Goal: Information Seeking & Learning: Find contact information

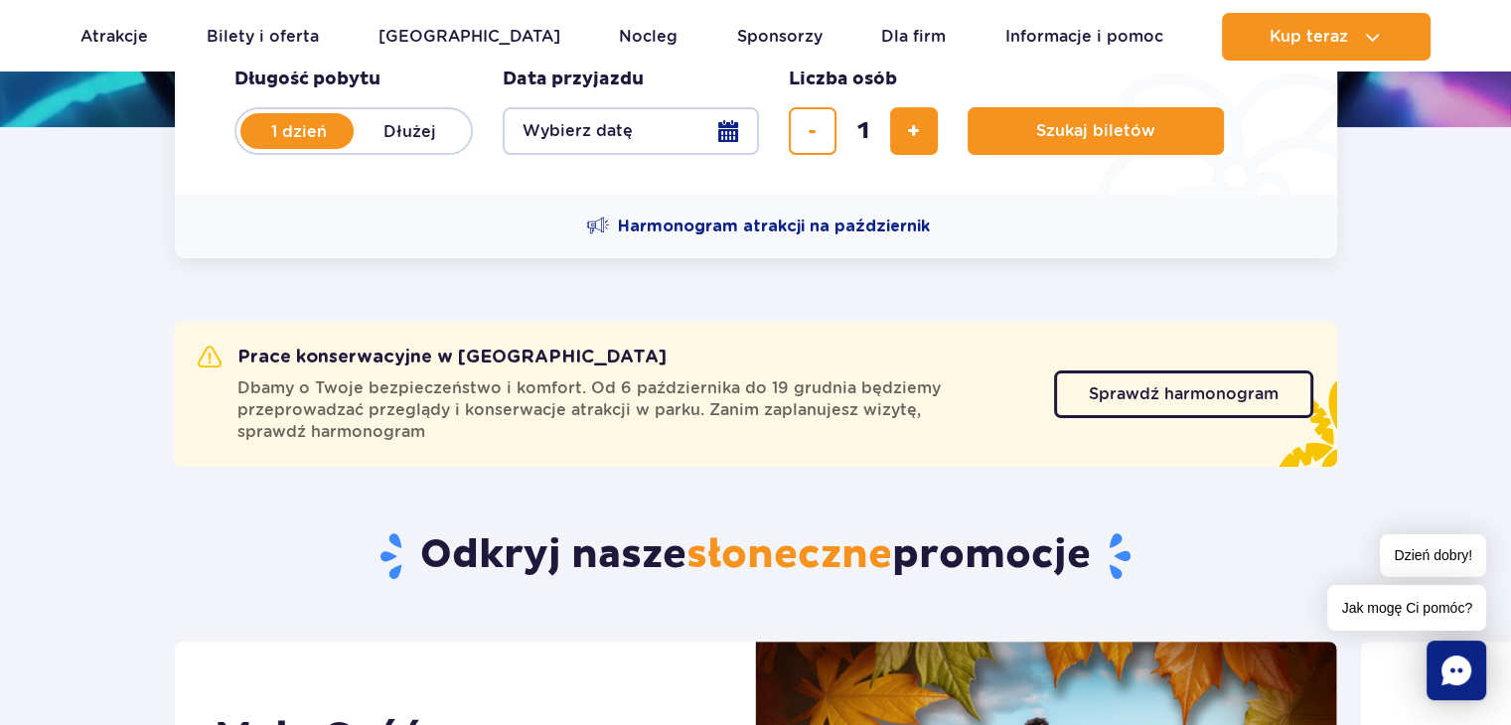
scroll to position [994, 0]
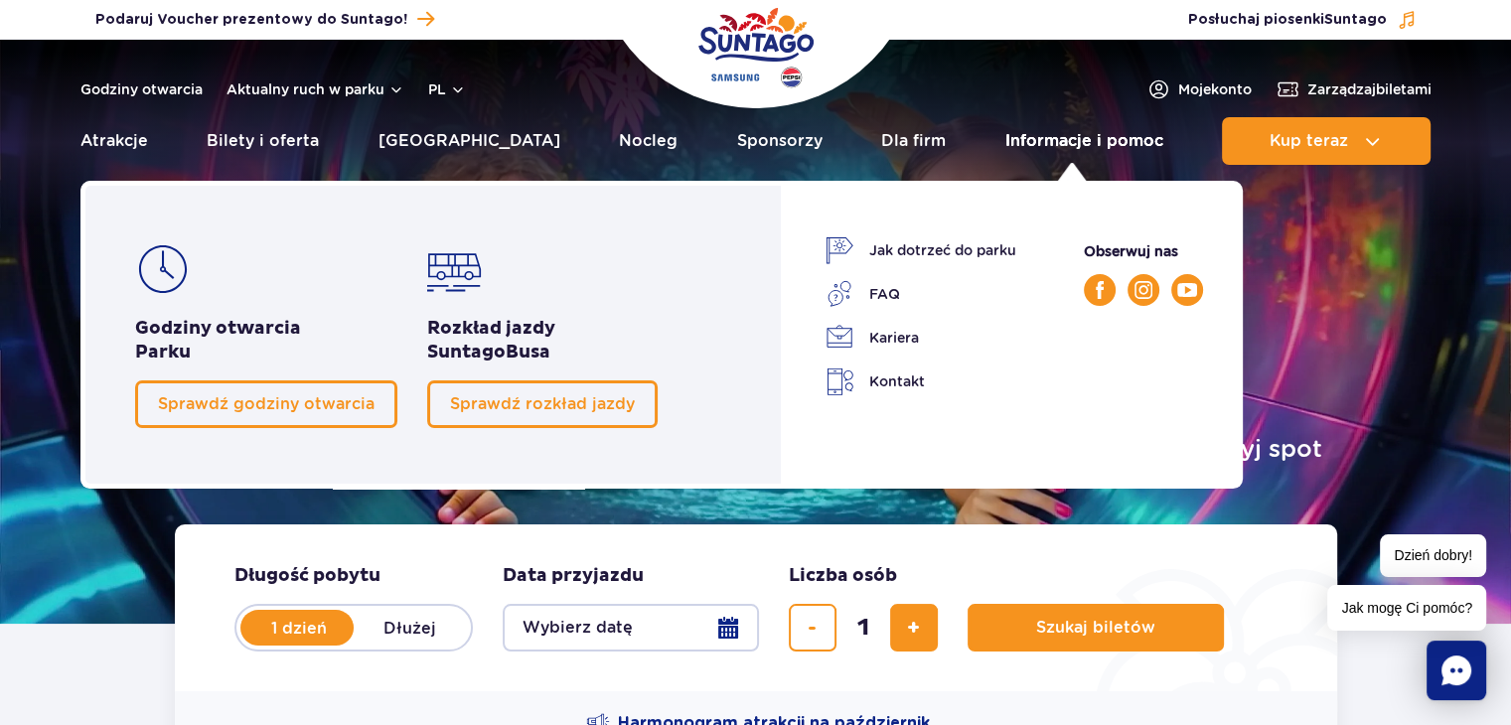
click at [1101, 145] on link "Informacje i pomoc" at bounding box center [1085, 141] width 158 height 48
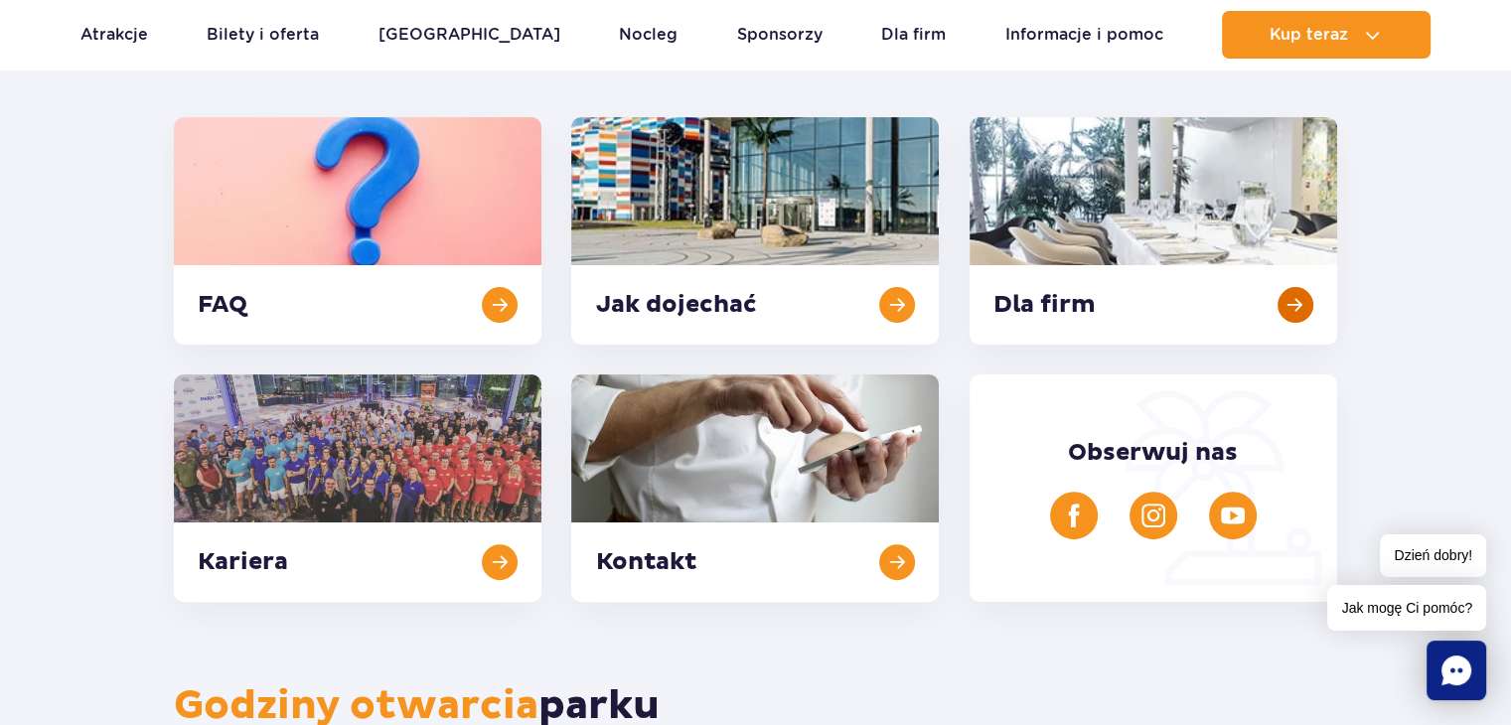
click at [1096, 267] on link at bounding box center [1154, 231] width 368 height 228
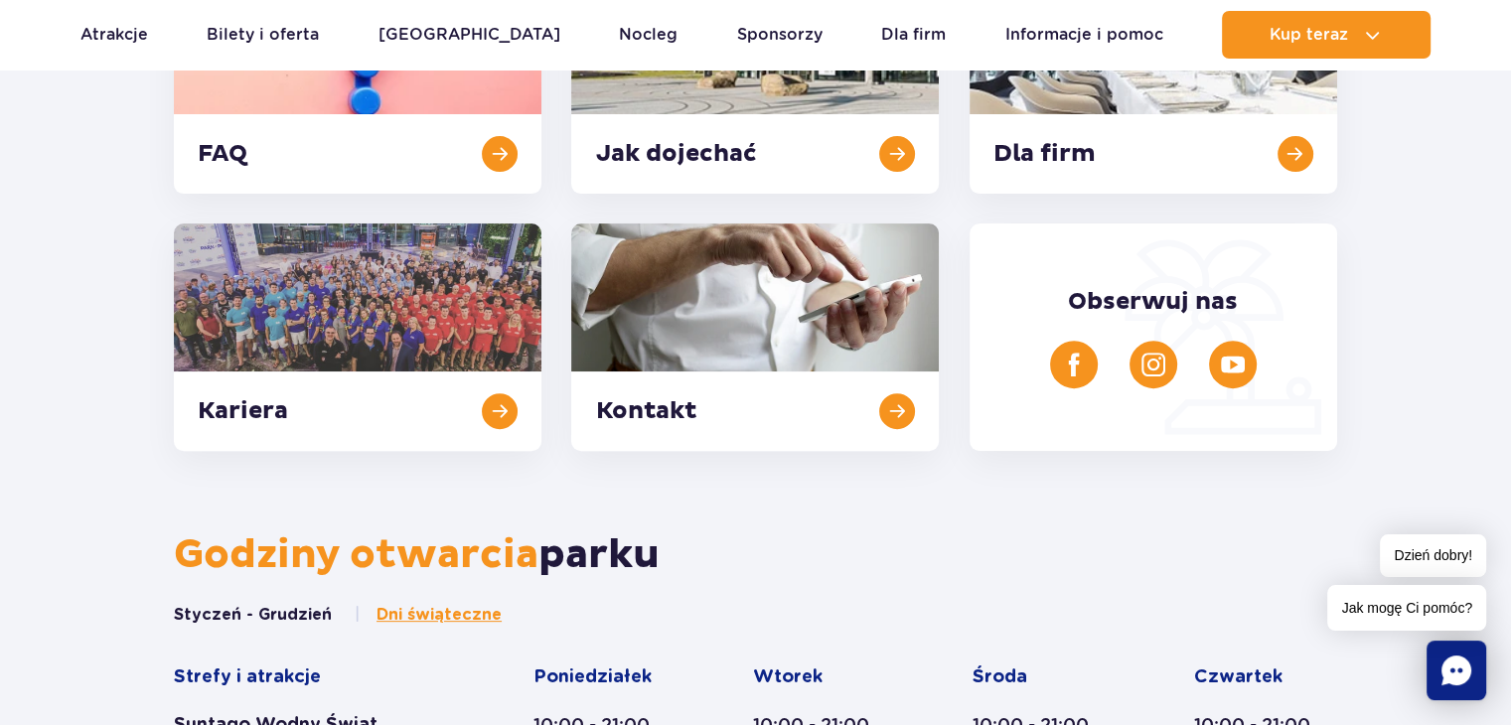
scroll to position [497, 0]
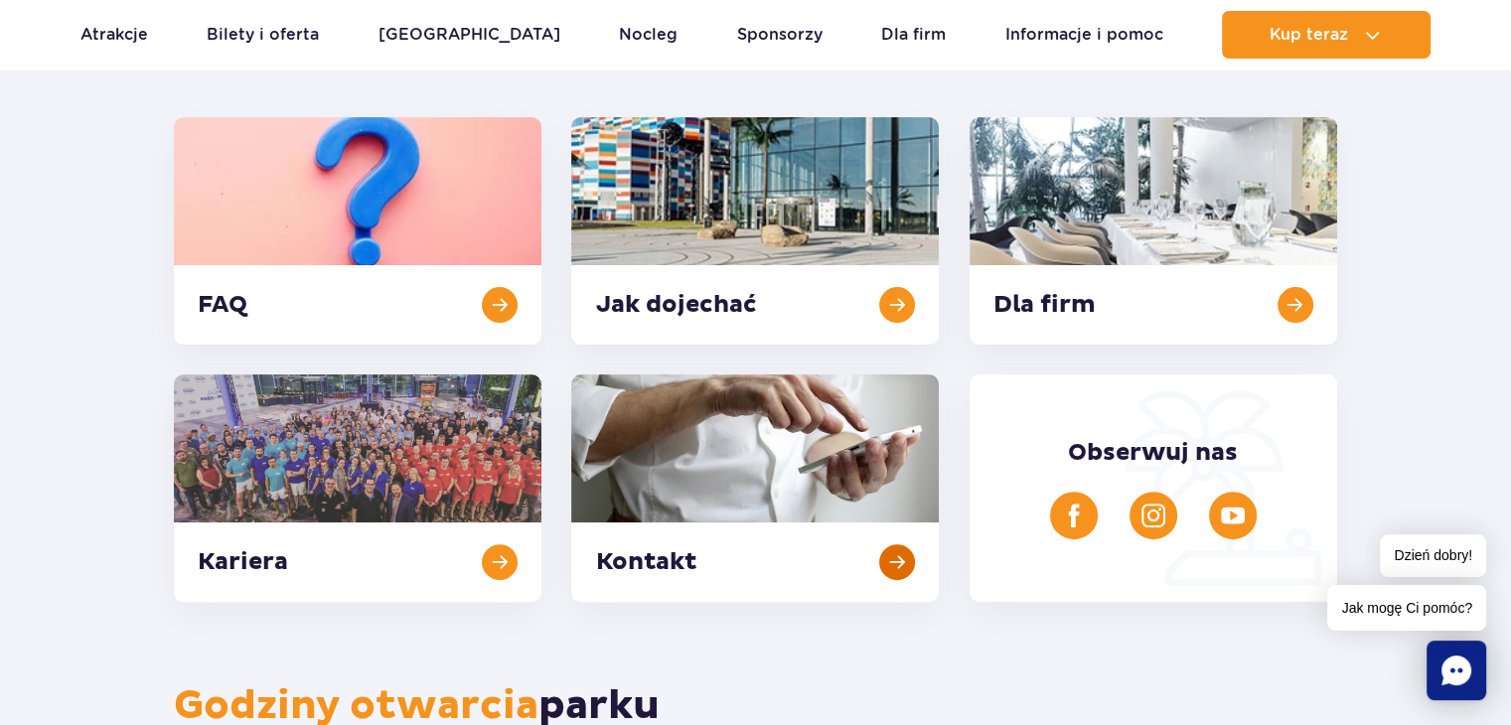
click at [839, 445] on link at bounding box center [755, 489] width 368 height 228
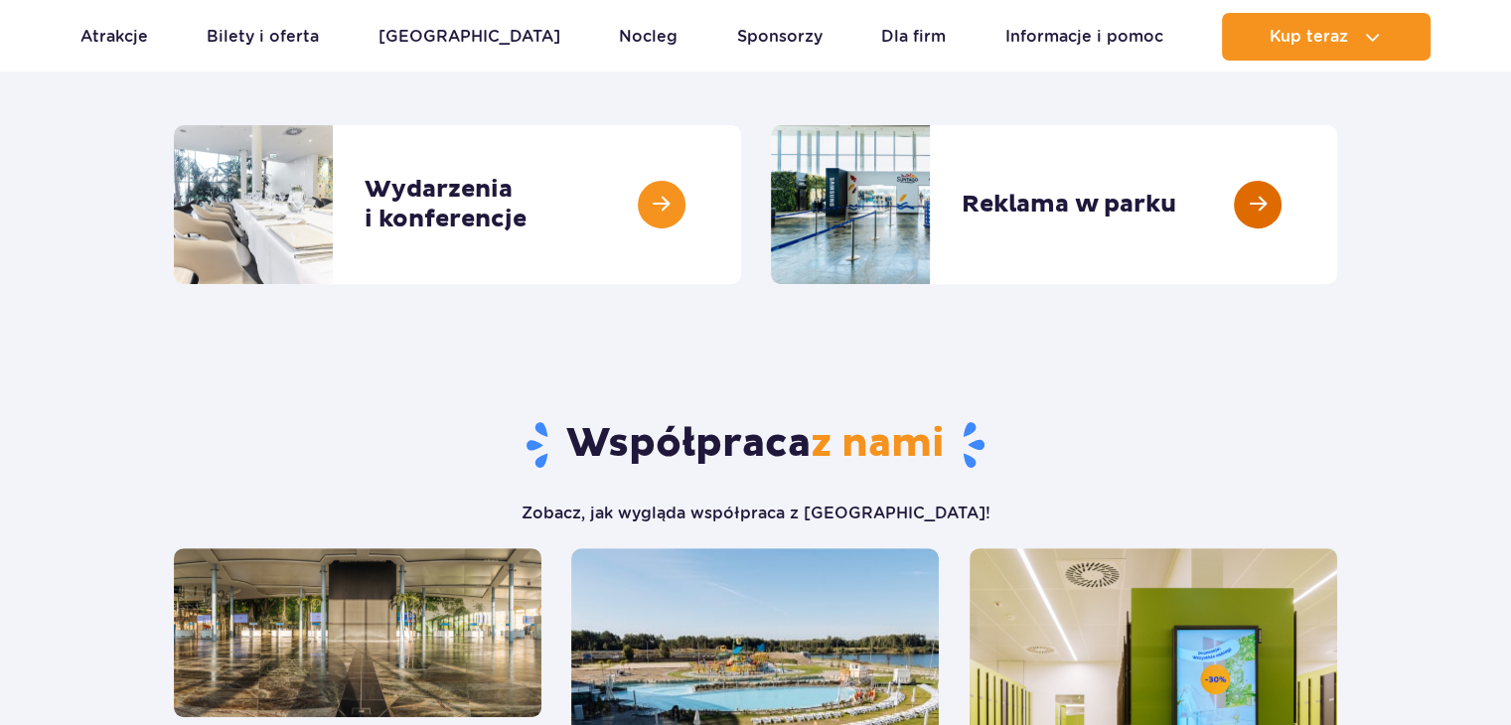
scroll to position [994, 0]
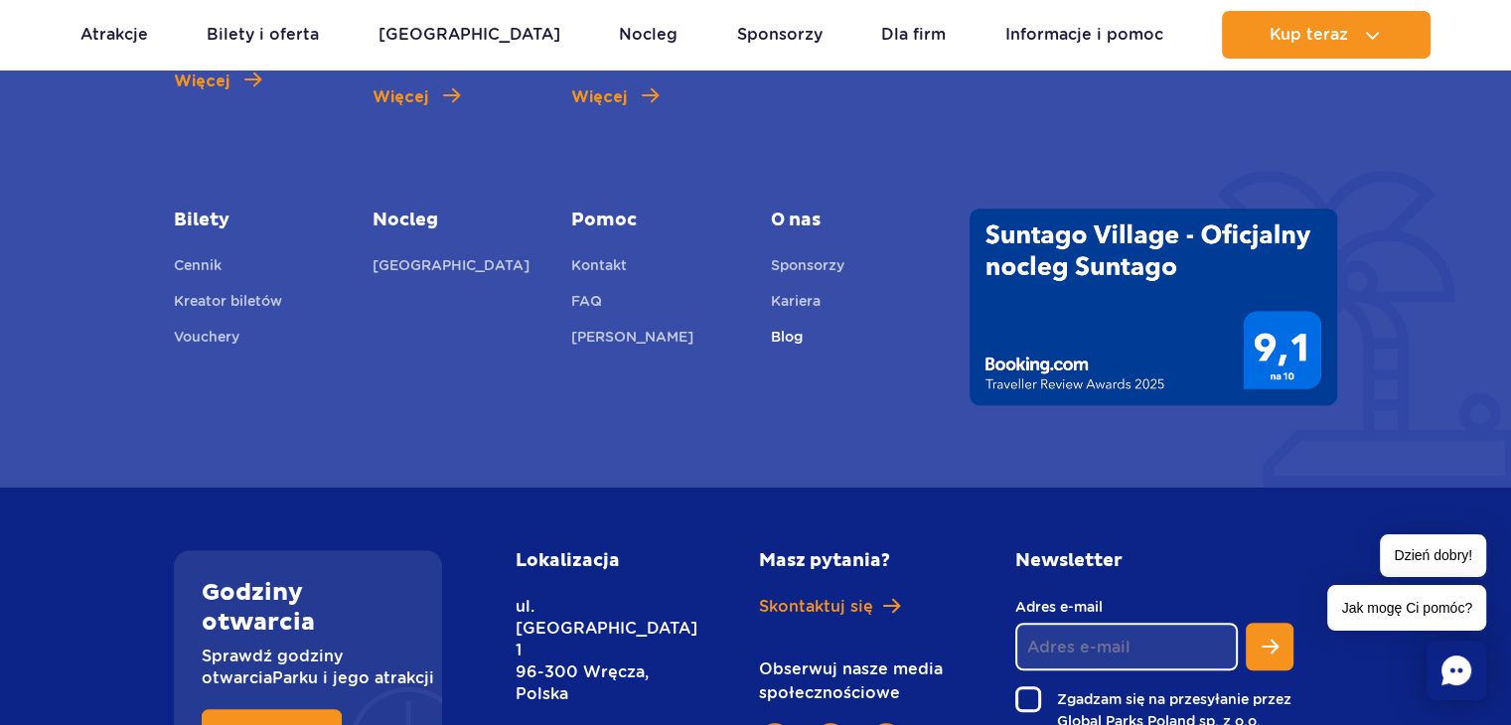
scroll to position [1292, 0]
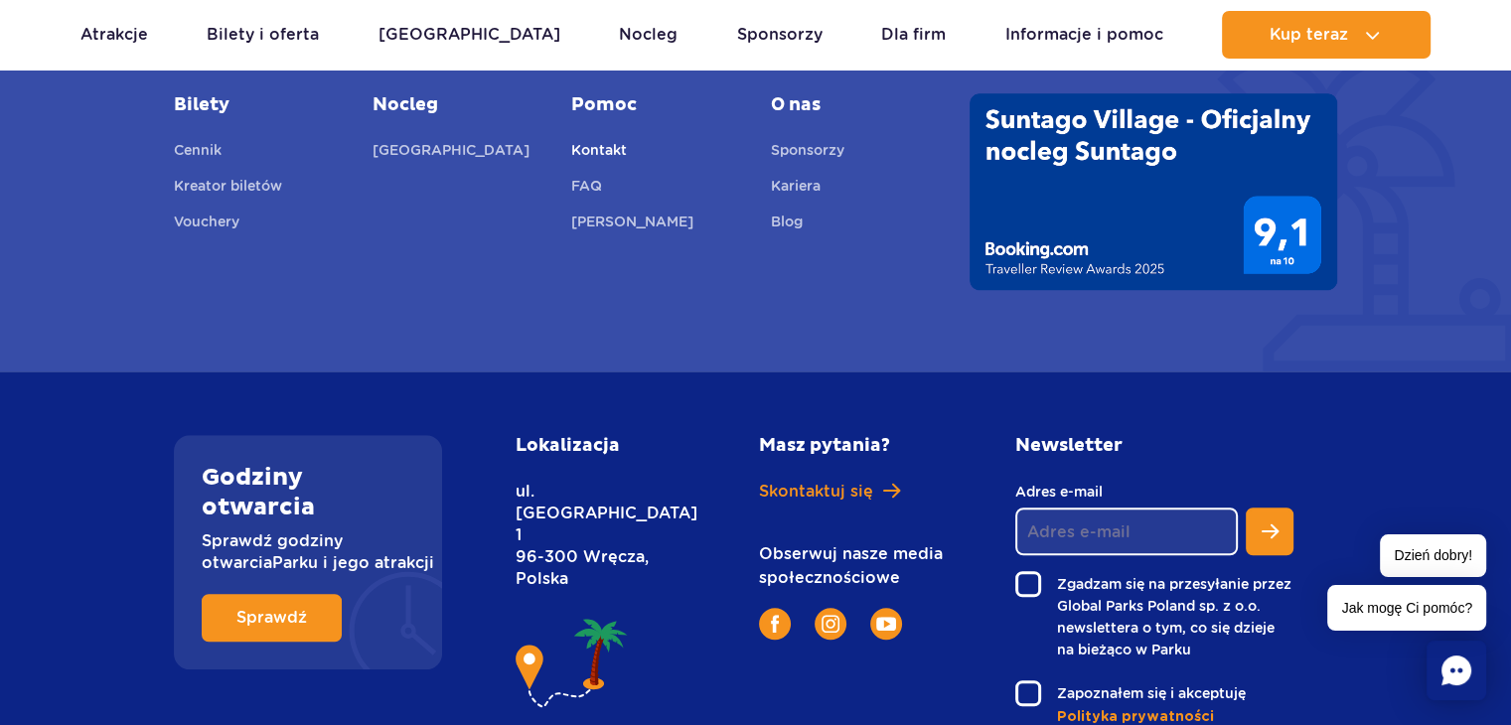
click at [619, 139] on link "Kontakt" at bounding box center [599, 153] width 56 height 28
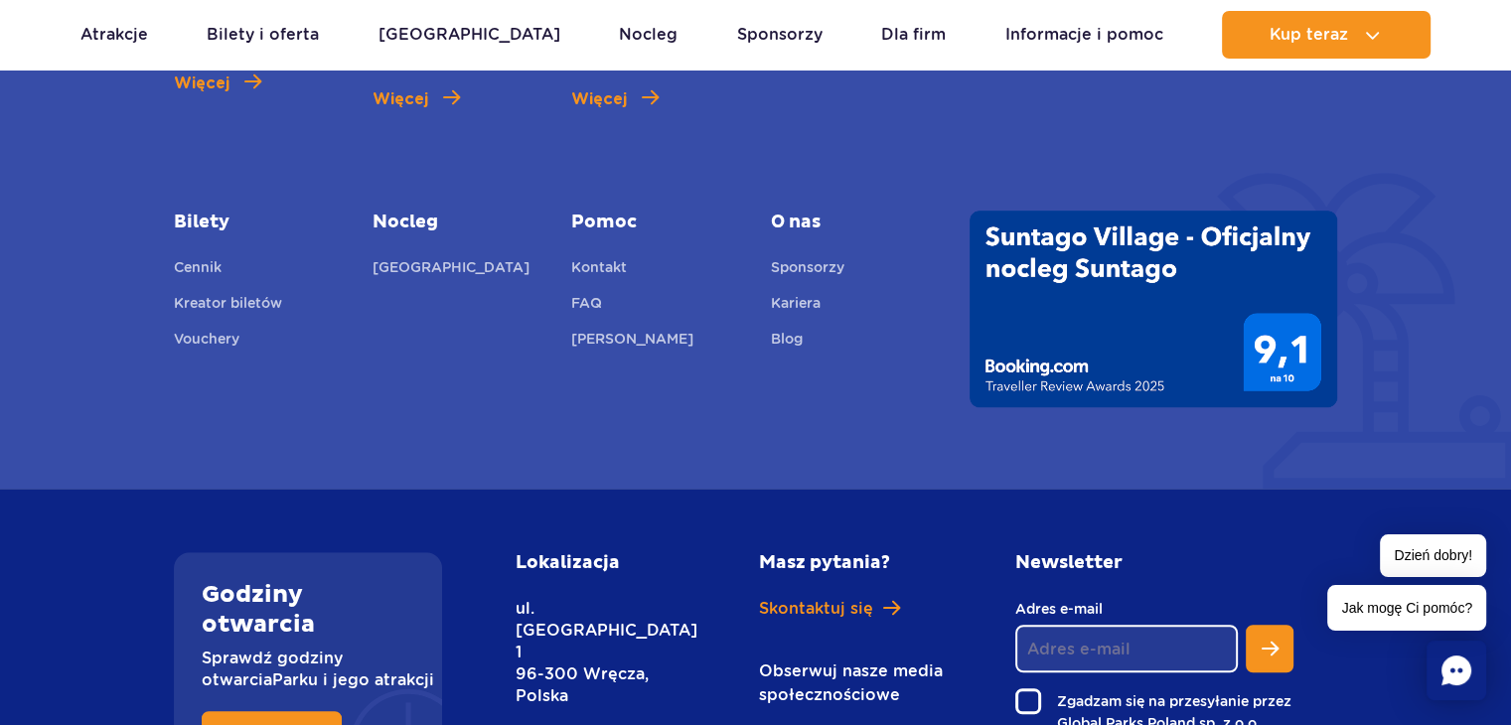
scroll to position [1378, 0]
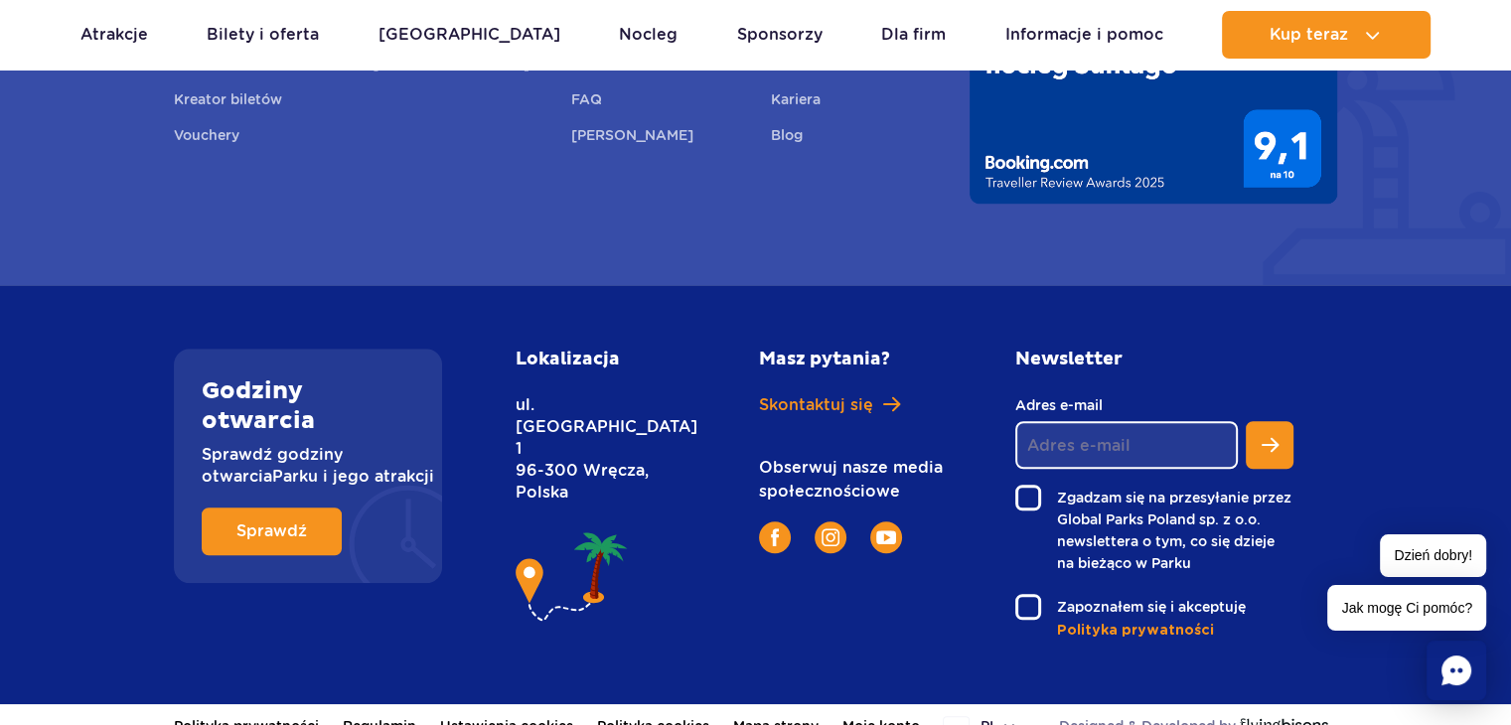
click at [375, 705] on link "Regulamin" at bounding box center [380, 727] width 74 height 44
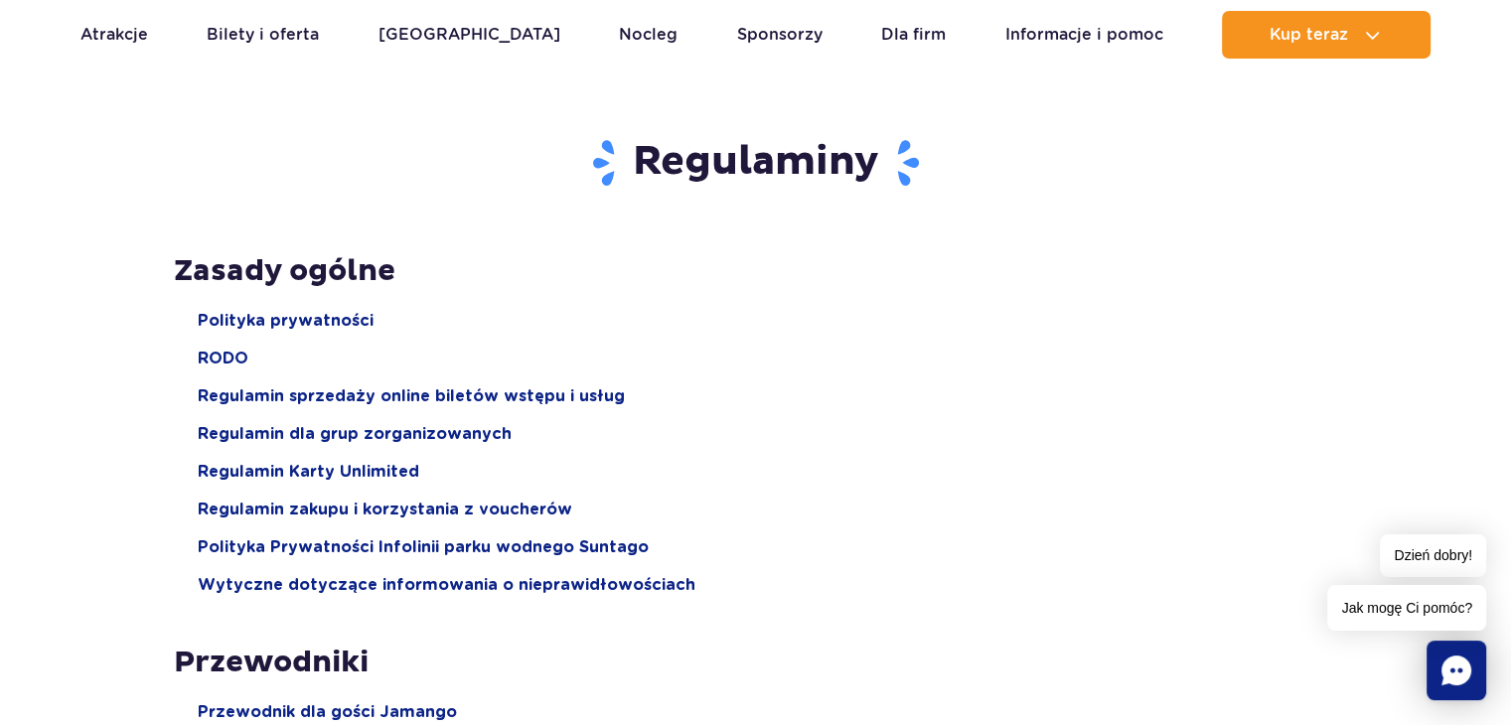
scroll to position [99, 0]
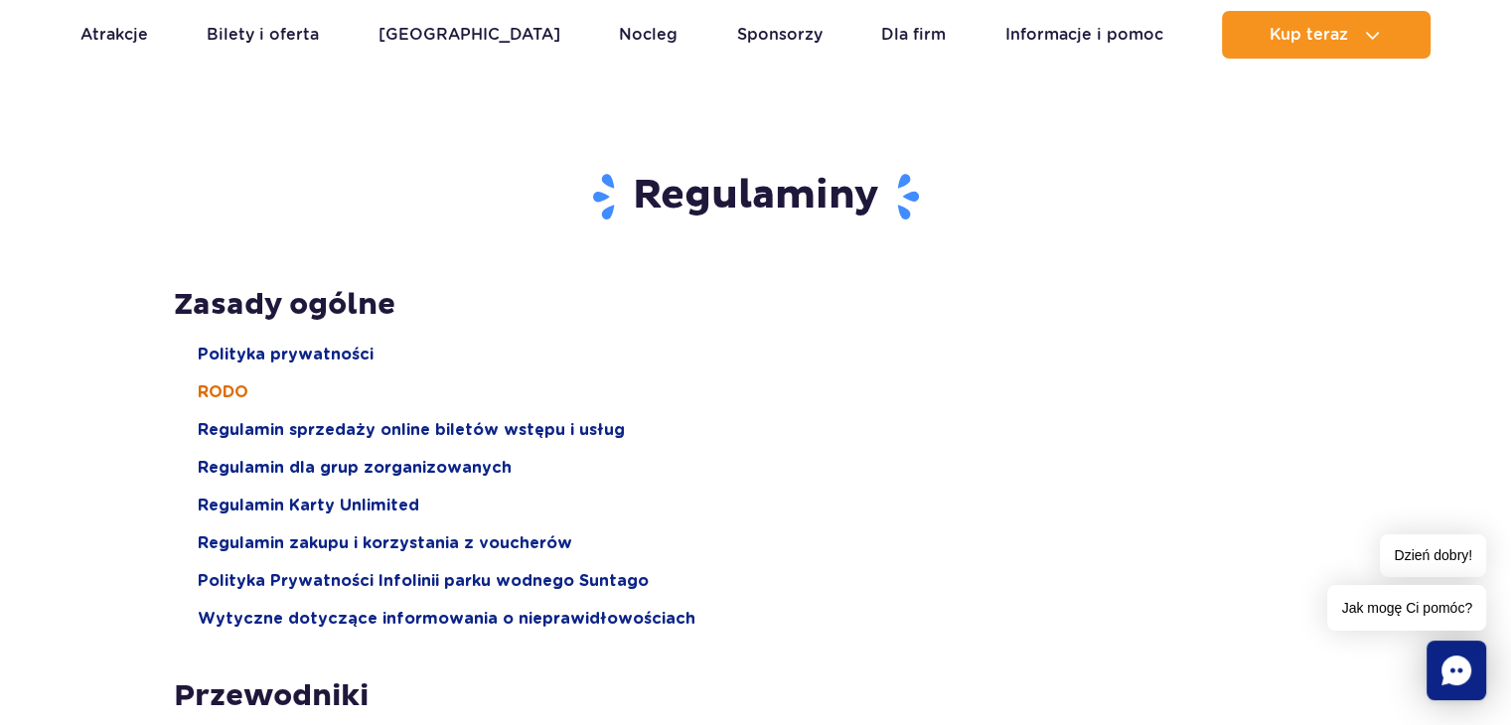
click at [230, 401] on span "RODO" at bounding box center [223, 393] width 51 height 22
